Goal: Navigation & Orientation: Find specific page/section

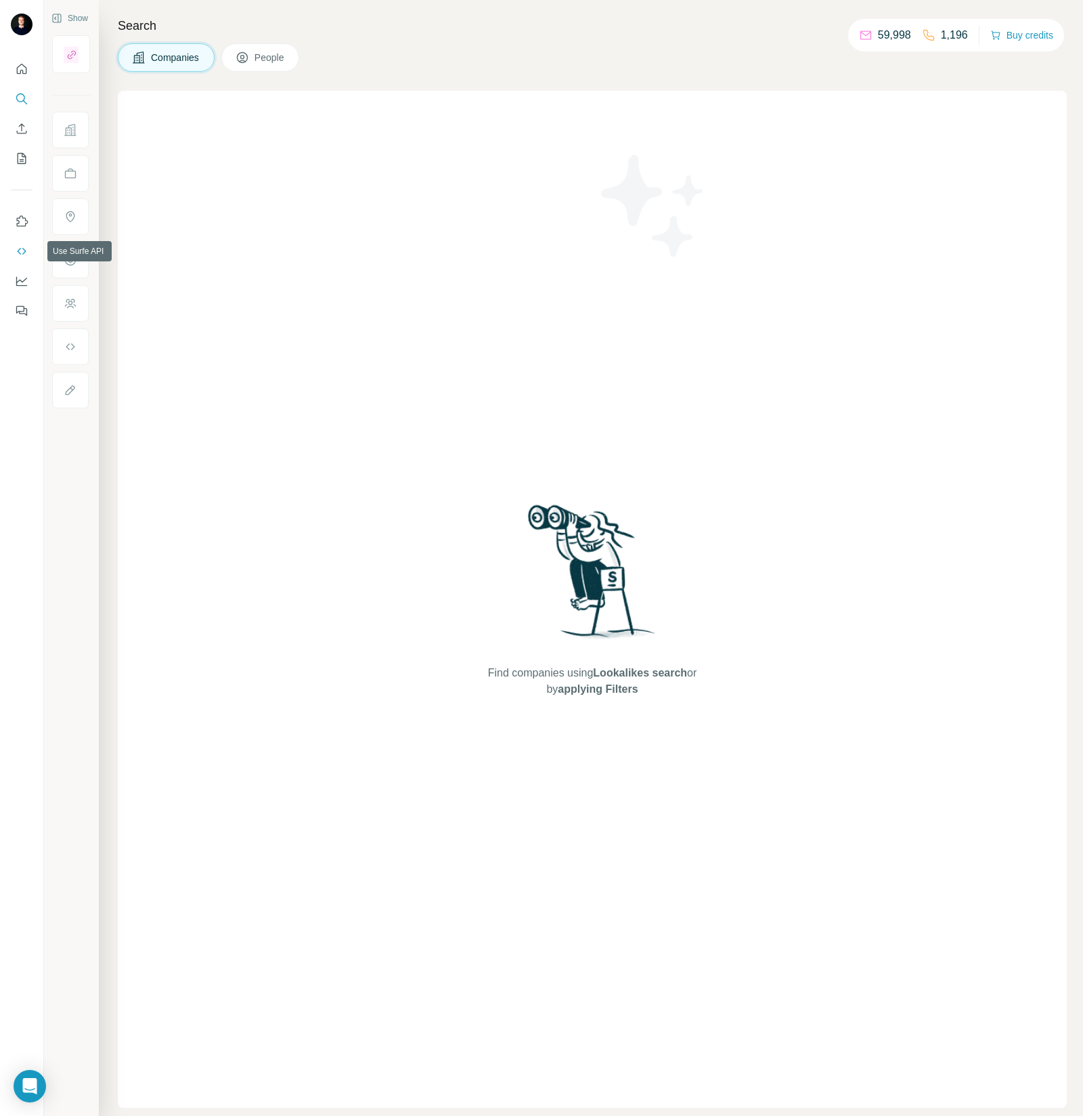
click at [23, 252] on icon "Use Surfe API" at bounding box center [22, 251] width 14 height 14
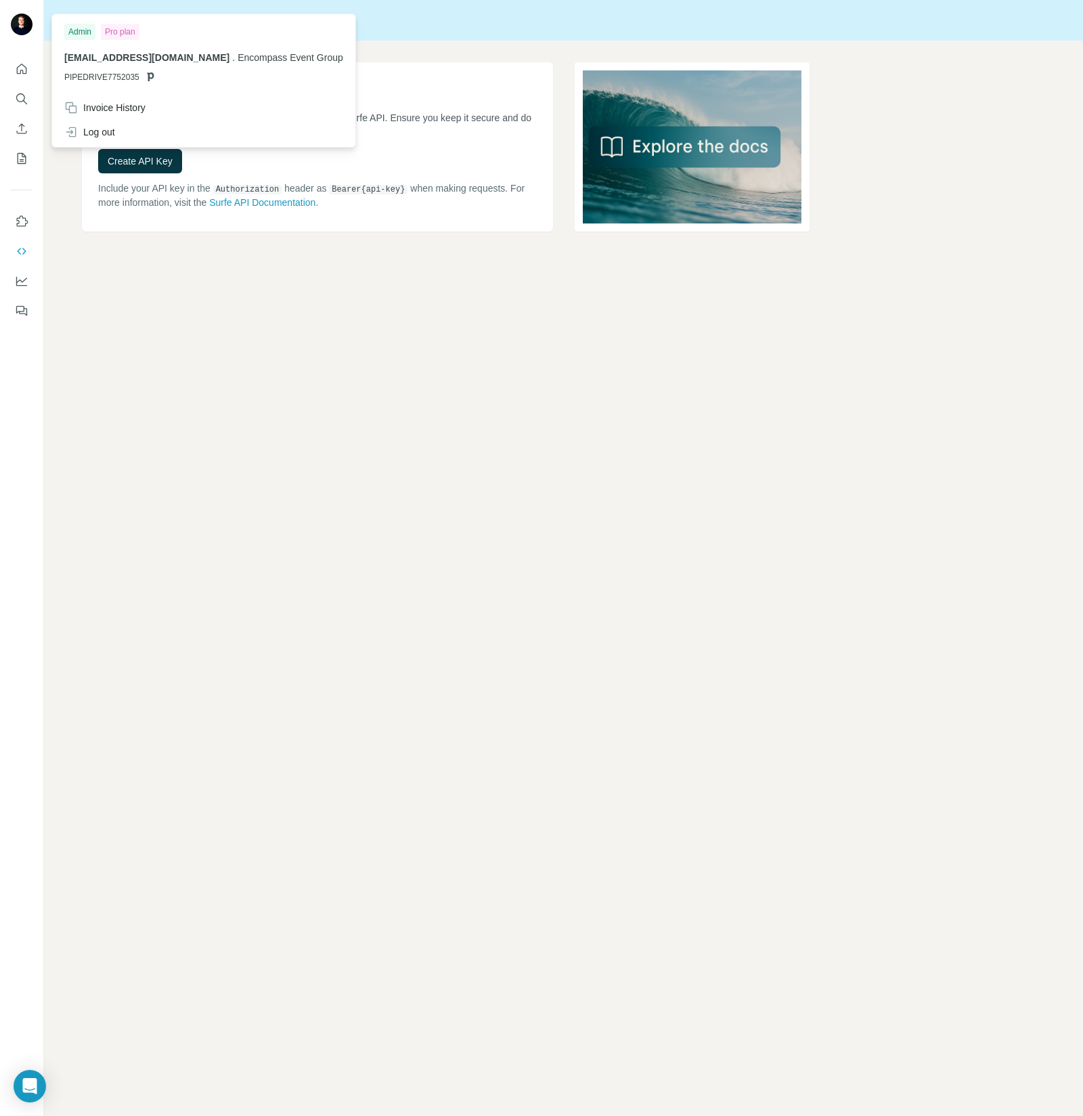
click at [30, 14] on div at bounding box center [22, 26] width 22 height 24
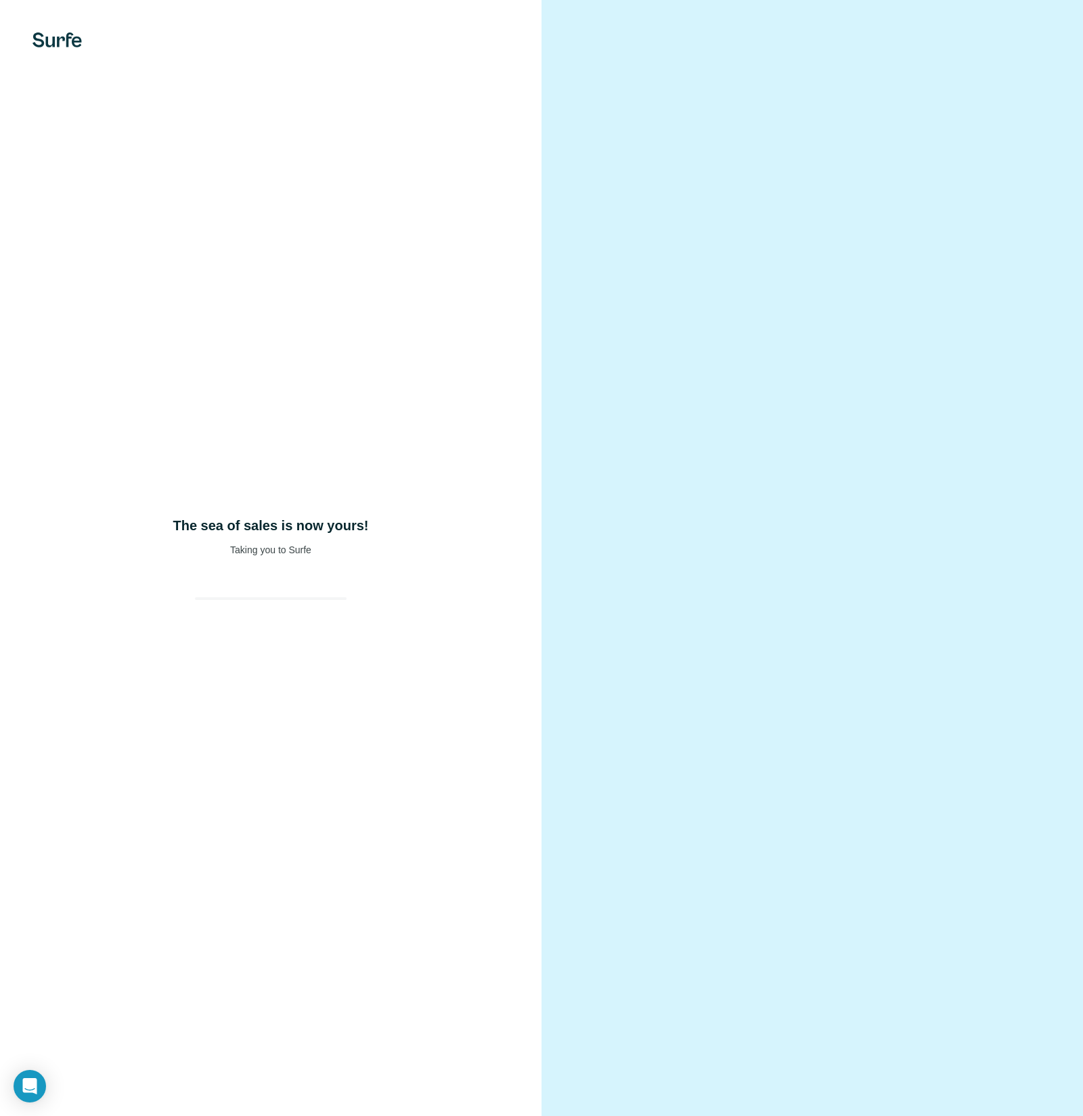
click at [318, 498] on div "The sea of sales is now yours! Taking you to Surfe" at bounding box center [271, 558] width 542 height 1116
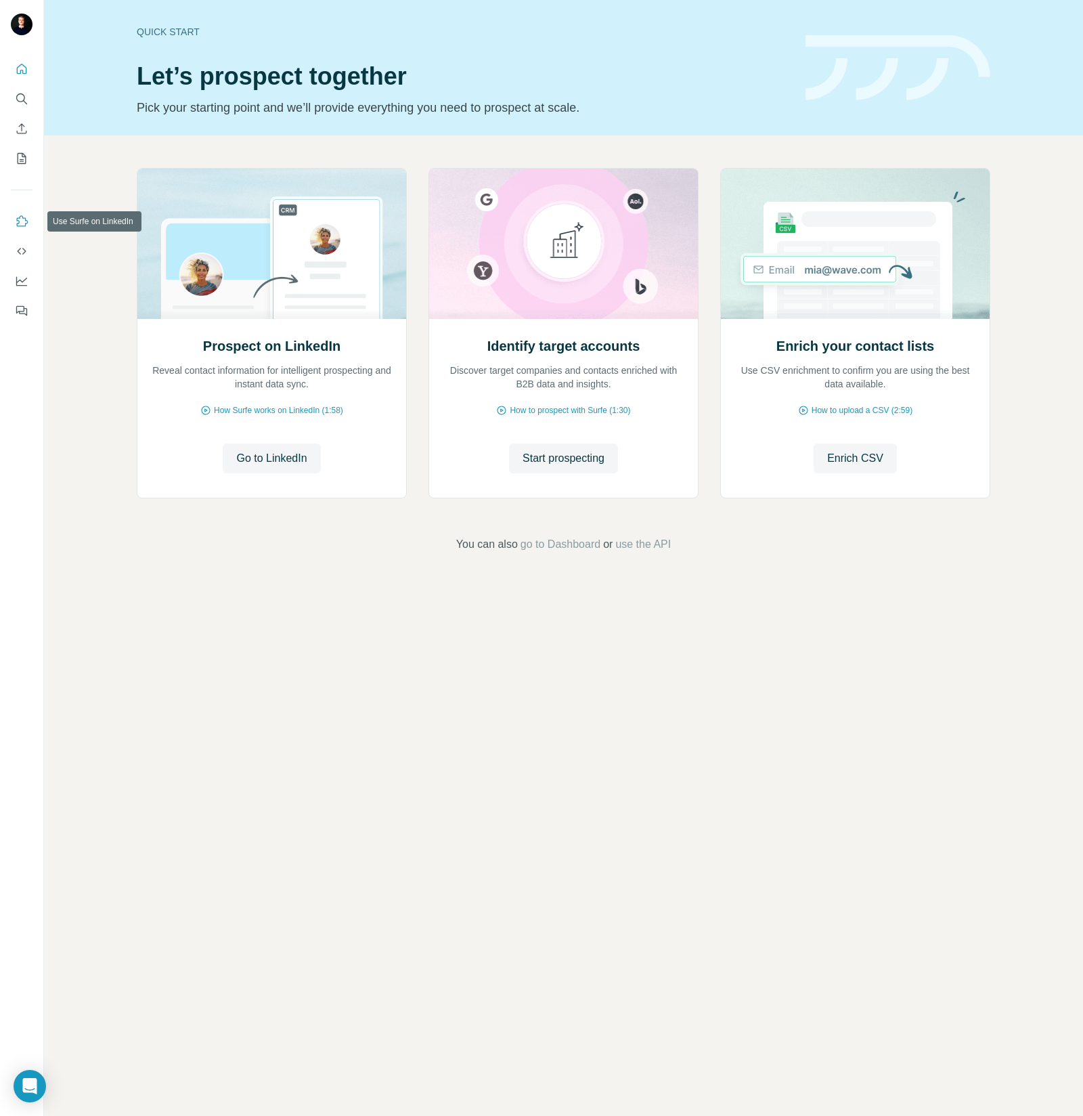
click at [20, 215] on icon "Use Surfe on LinkedIn" at bounding box center [22, 222] width 14 height 14
